Goal: Task Accomplishment & Management: Use online tool/utility

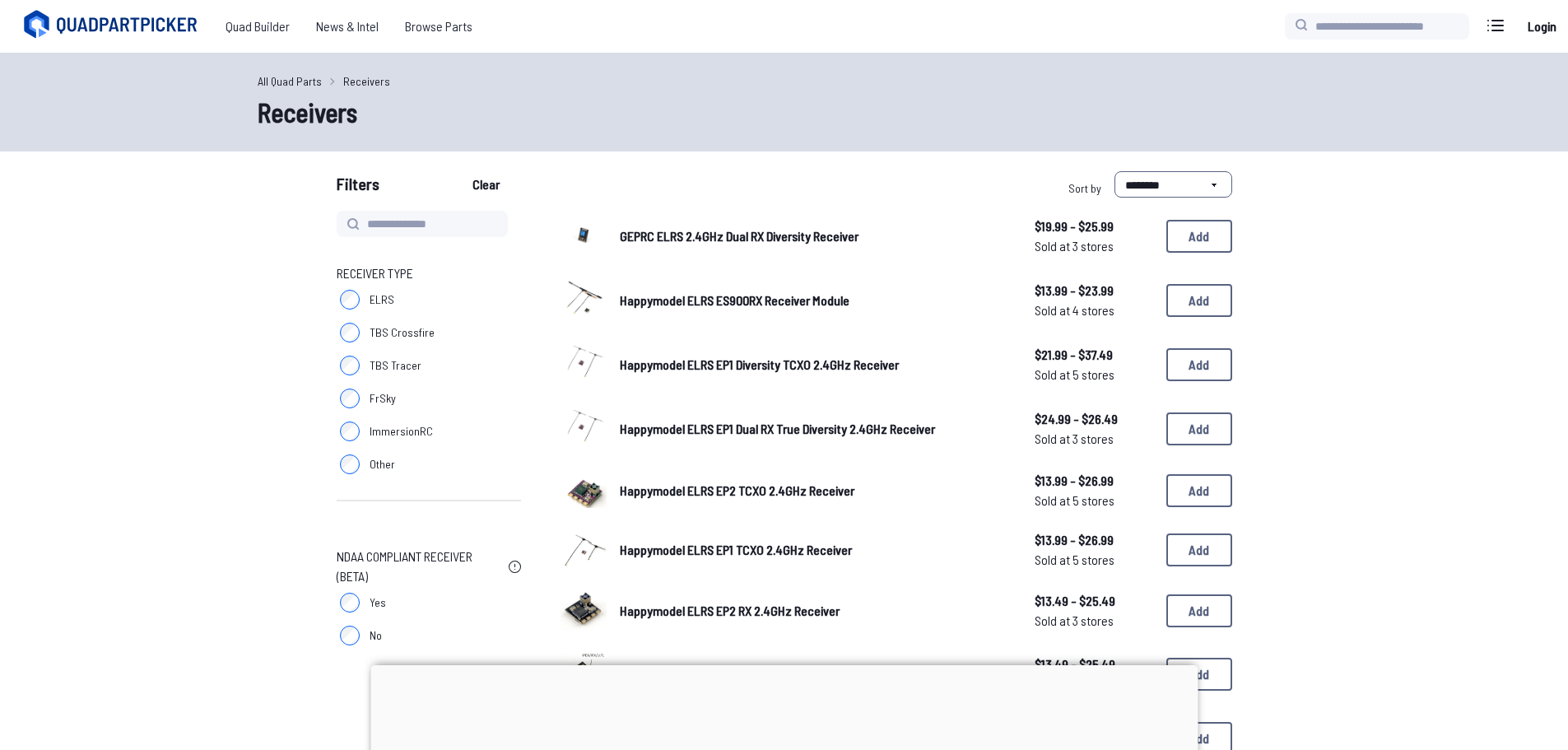
click at [1550, 8] on div "Quad Builder News & Intel Browse Quad Builder News & Intel Browse Parts Current…" at bounding box center [784, 26] width 1568 height 53
click at [1544, 26] on link "Login" at bounding box center [1542, 26] width 40 height 33
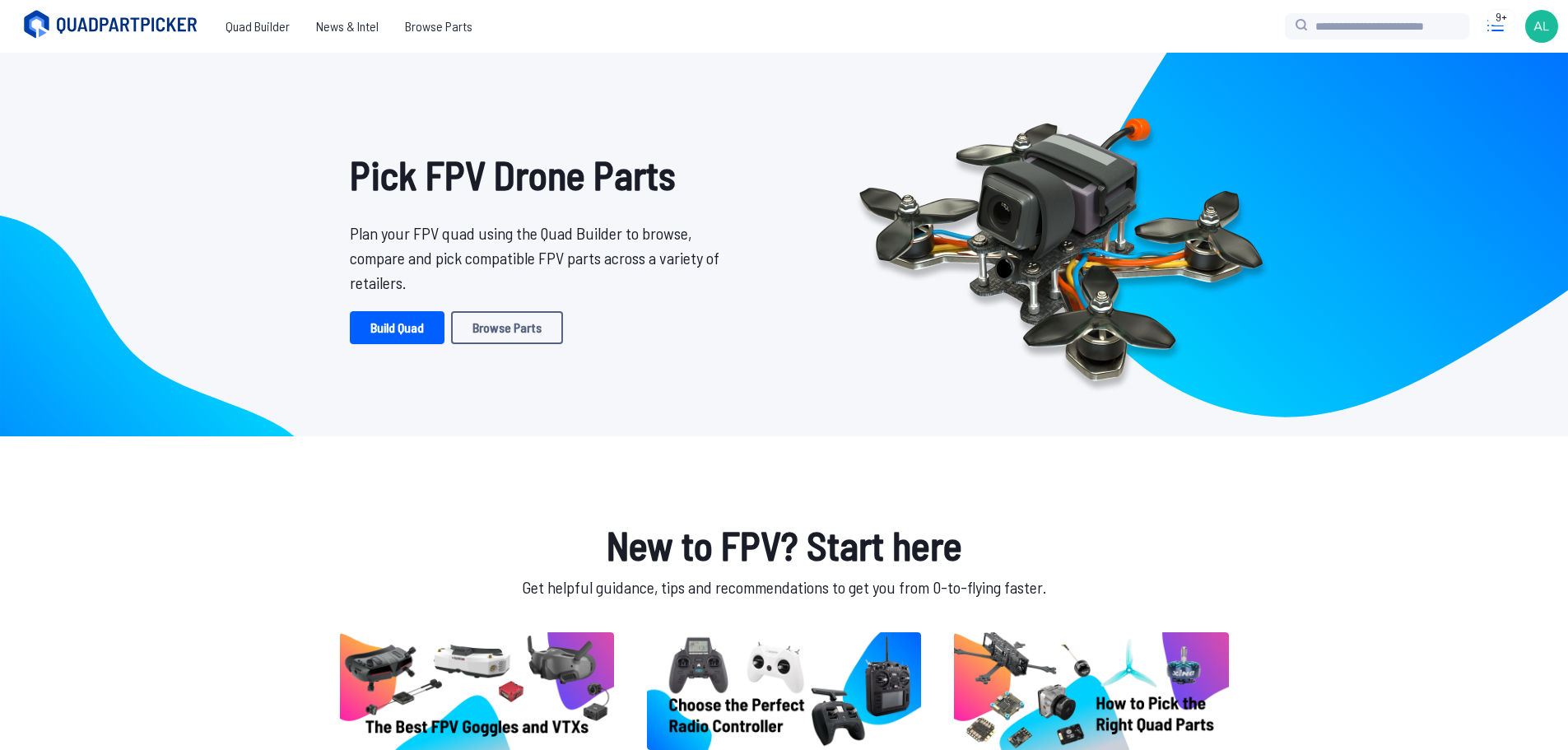
click at [1488, 30] on icon at bounding box center [1496, 26] width 26 height 26
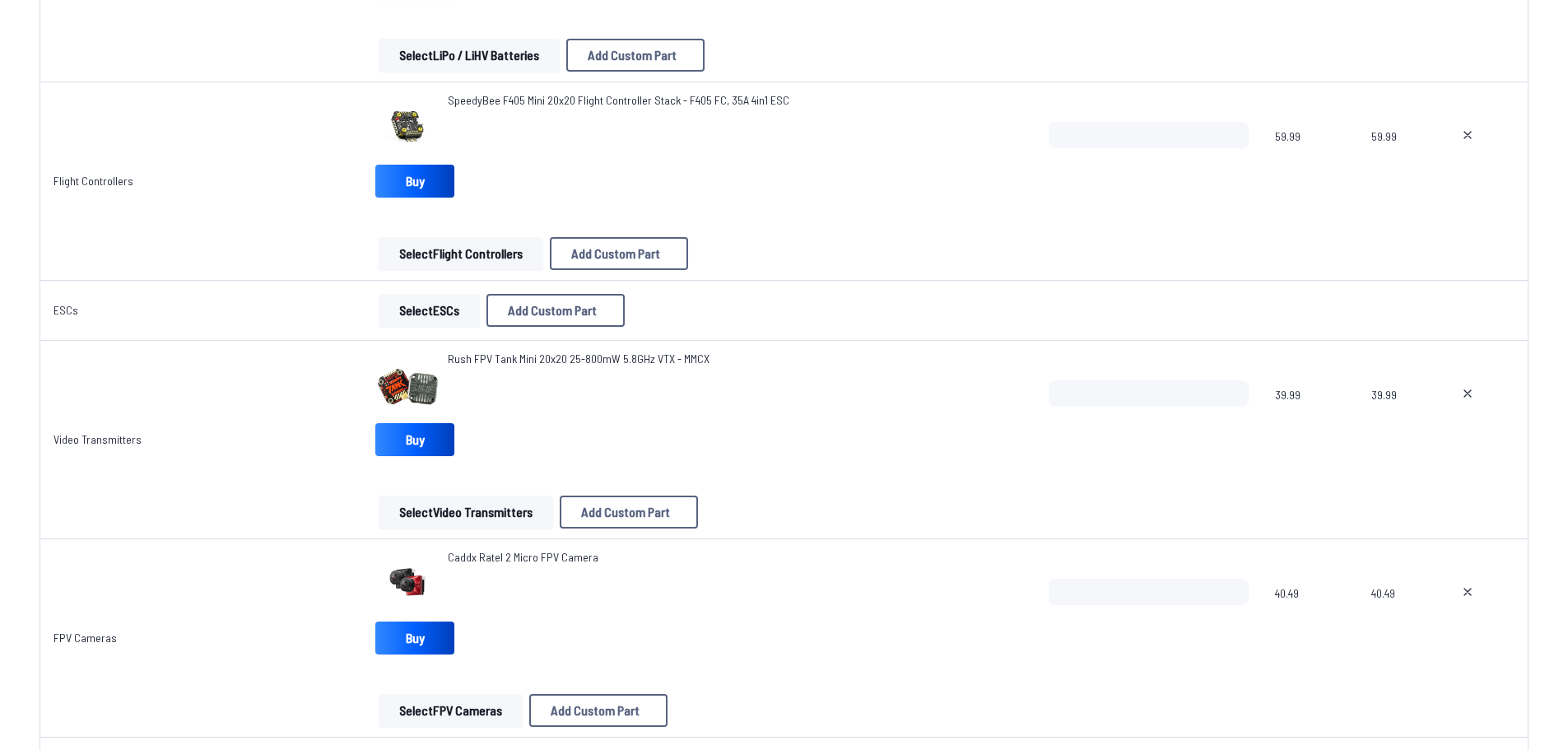
scroll to position [823, 0]
